Goal: Task Accomplishment & Management: Use online tool/utility

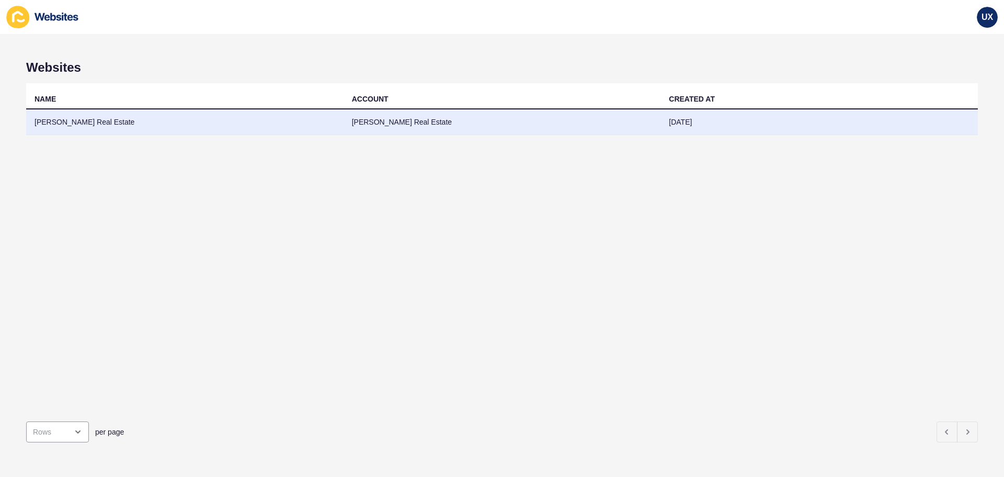
click at [129, 117] on td "[PERSON_NAME] Real Estate" at bounding box center [185, 122] width 318 height 26
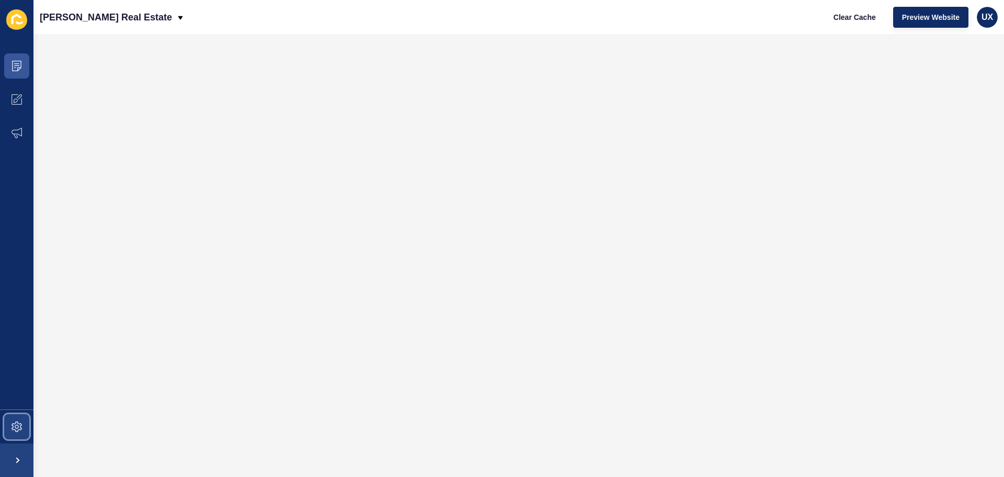
click at [26, 420] on span at bounding box center [16, 426] width 33 height 33
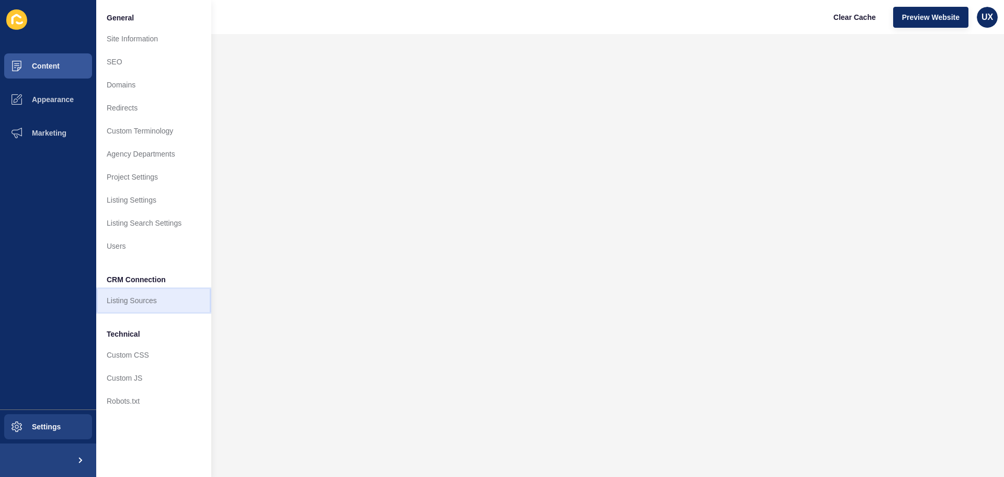
click at [142, 301] on link "Listing Sources" at bounding box center [153, 300] width 115 height 23
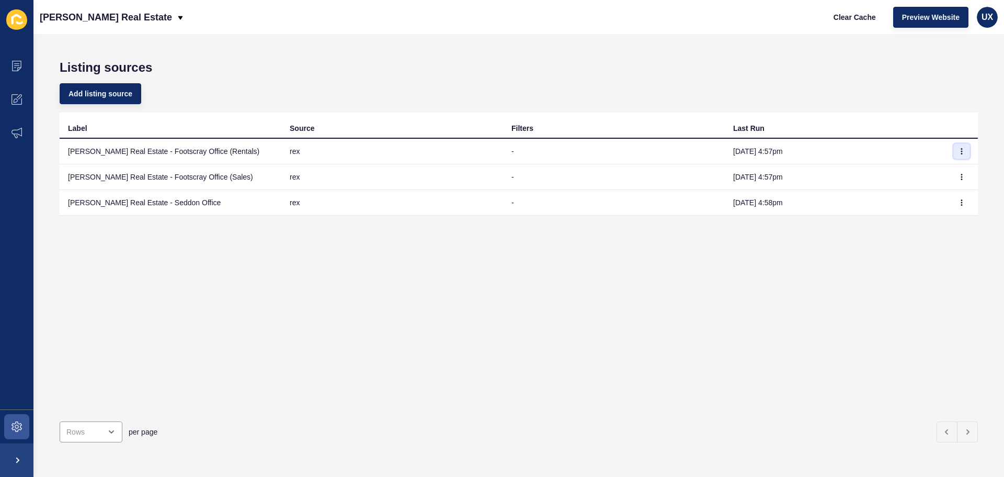
click at [958, 150] on button "button" at bounding box center [962, 151] width 16 height 15
click at [948, 168] on link "Sync now" at bounding box center [925, 172] width 73 height 23
click at [962, 180] on td at bounding box center [962, 177] width 31 height 26
click at [955, 172] on button "button" at bounding box center [962, 177] width 16 height 15
click at [930, 194] on link "Sync now" at bounding box center [925, 197] width 73 height 23
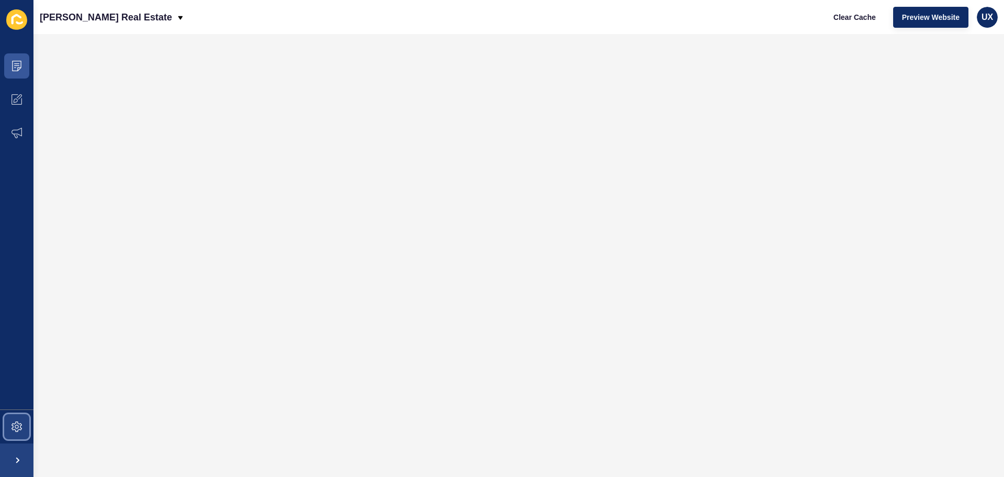
click at [14, 435] on span at bounding box center [16, 426] width 33 height 33
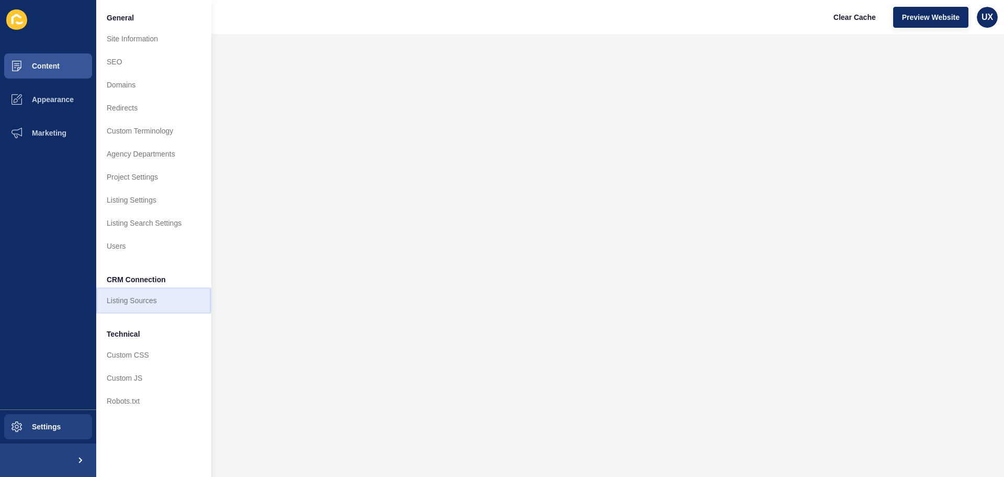
click at [149, 298] on link "Listing Sources" at bounding box center [153, 300] width 115 height 23
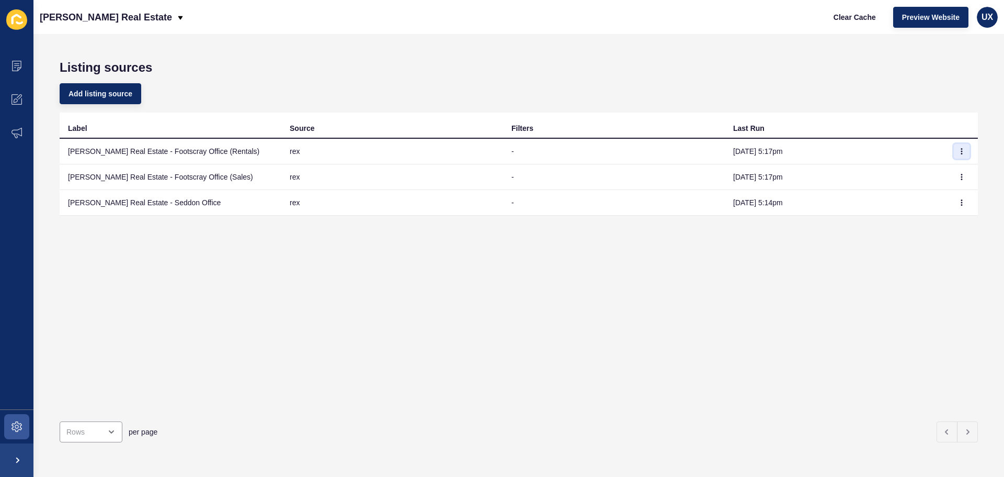
click at [959, 149] on icon "button" at bounding box center [962, 151] width 6 height 6
click at [948, 172] on link "Sync now" at bounding box center [925, 172] width 73 height 23
click at [959, 178] on icon "button" at bounding box center [962, 177] width 6 height 6
click at [936, 198] on link "Sync now" at bounding box center [925, 197] width 73 height 23
